Goal: Navigation & Orientation: Find specific page/section

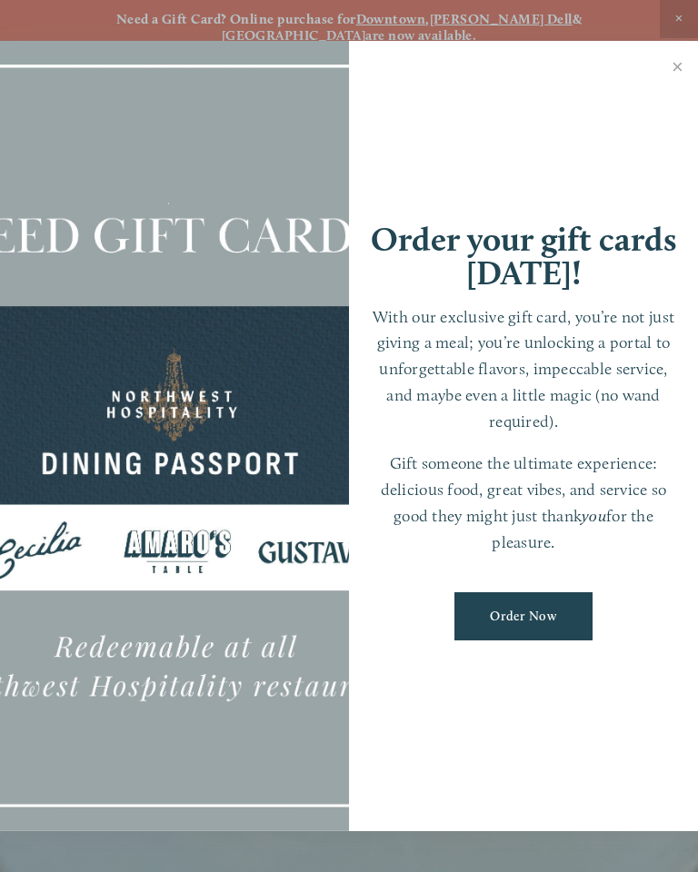
click at [685, 63] on link "Close" at bounding box center [677, 69] width 35 height 51
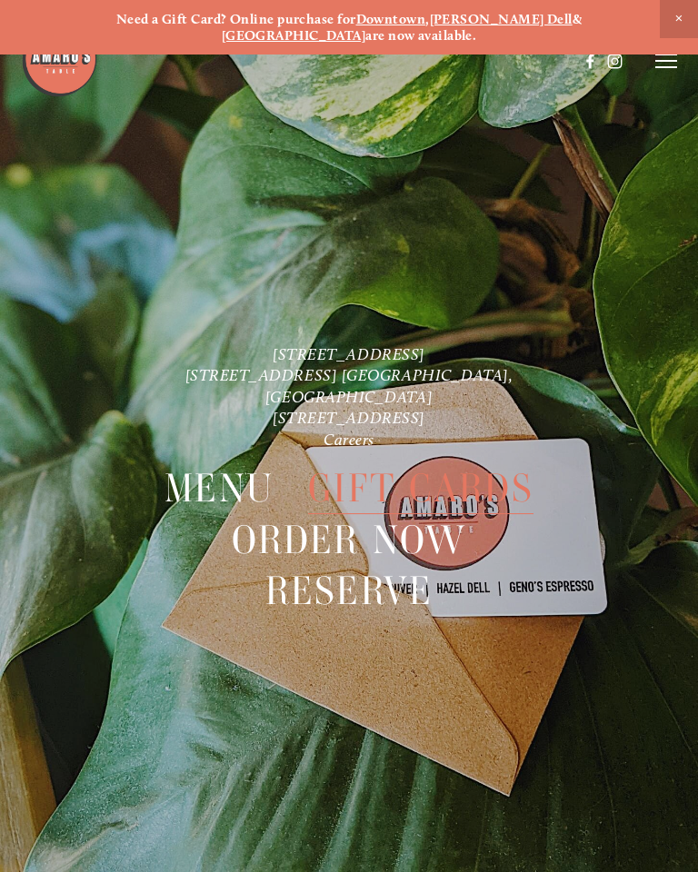
click at [675, 54] on icon at bounding box center [666, 61] width 22 height 16
click at [675, 58] on div at bounding box center [666, 61] width 22 height 16
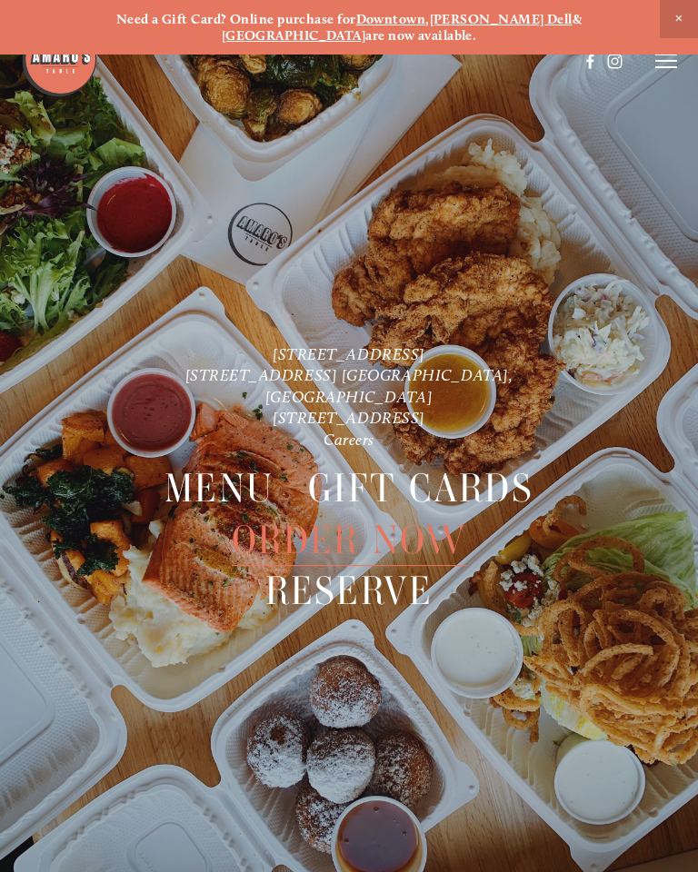
click at [667, 69] on icon at bounding box center [666, 61] width 22 height 16
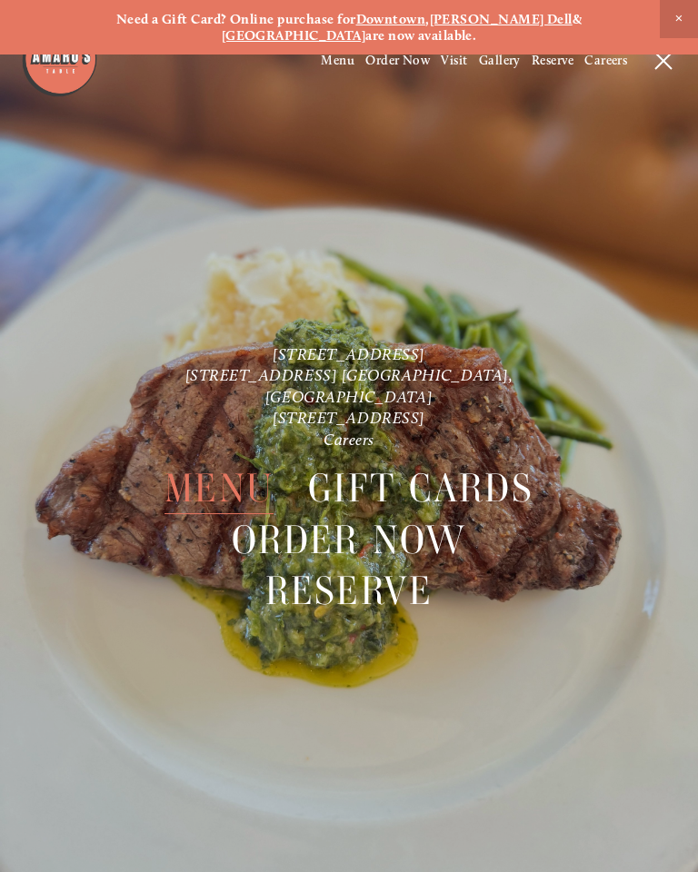
click at [228, 475] on span "Menu" at bounding box center [218, 488] width 109 height 51
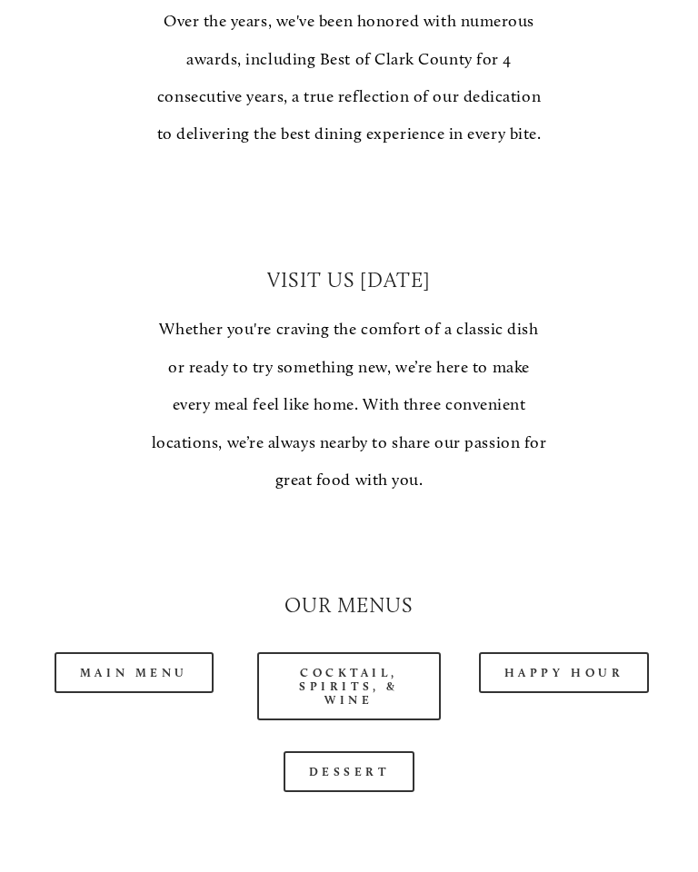
scroll to position [1195, 0]
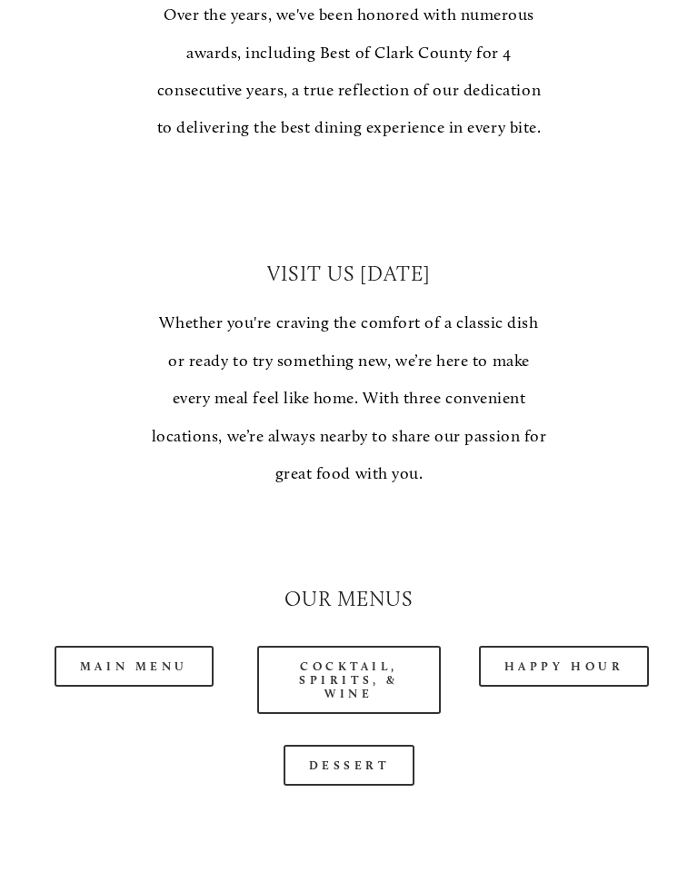
click at [141, 647] on link "Main Menu" at bounding box center [134, 667] width 159 height 41
